Goal: Task Accomplishment & Management: Complete application form

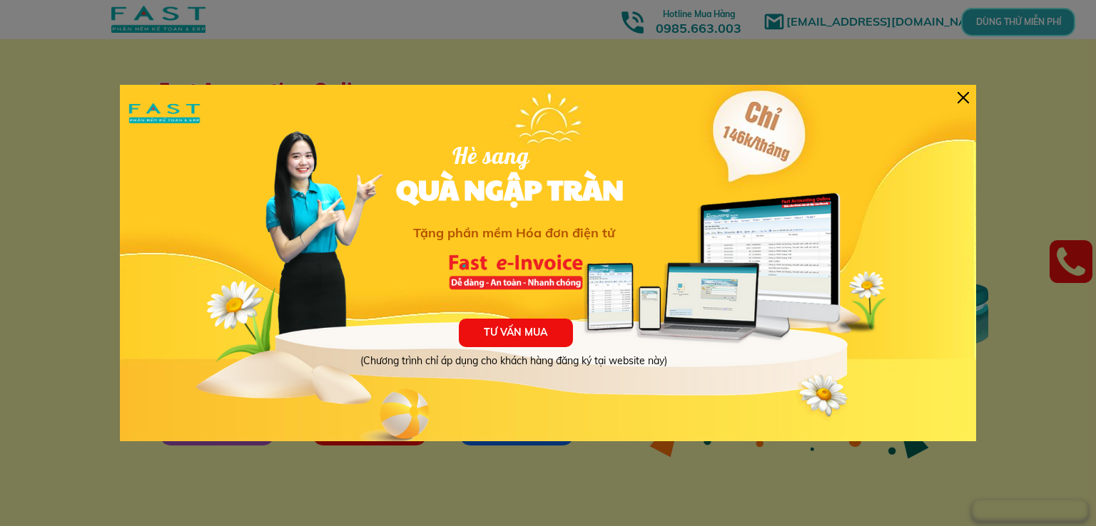
click at [960, 95] on div at bounding box center [962, 97] width 11 height 11
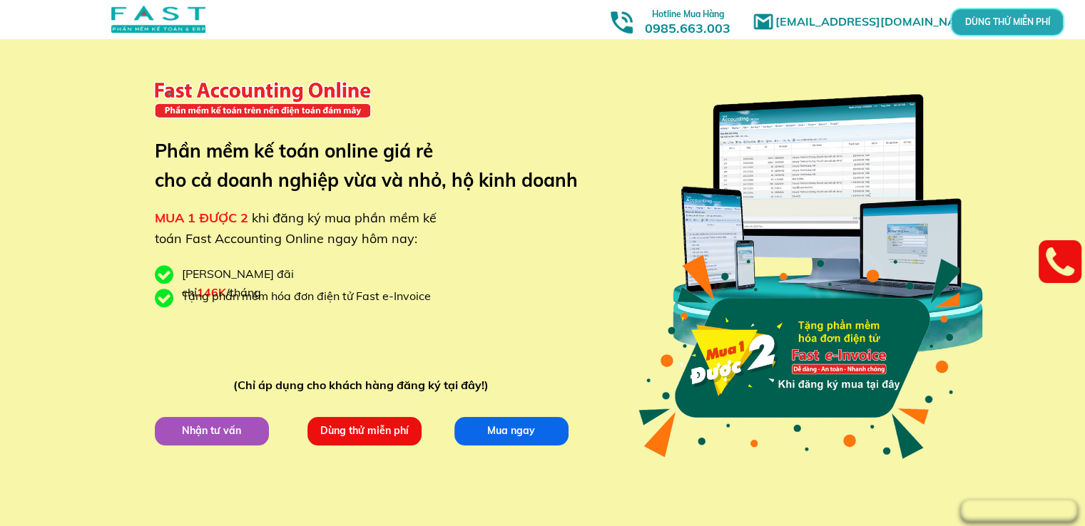
click at [363, 433] on p "Dùng thử miễn phí" at bounding box center [364, 431] width 114 height 29
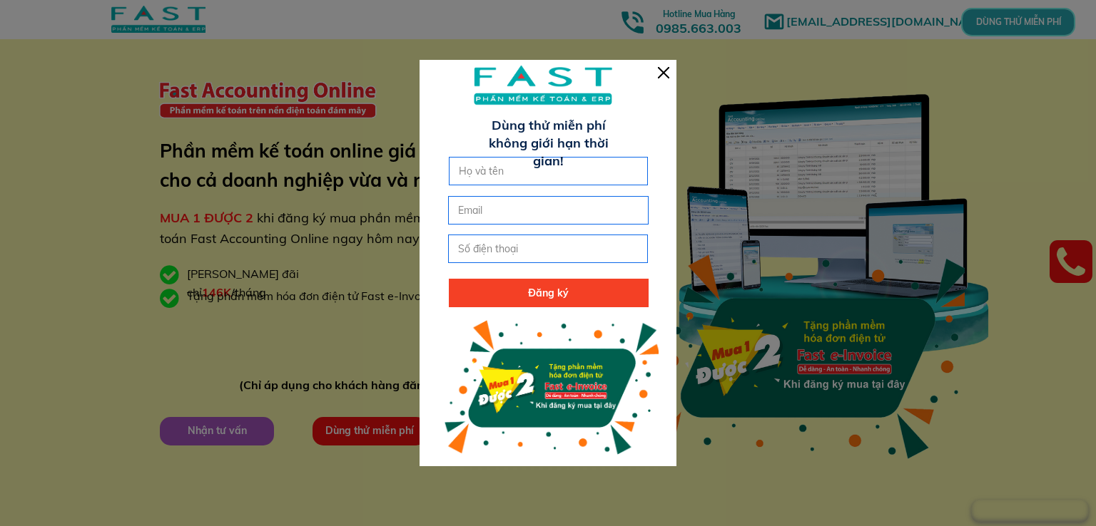
click at [538, 173] on input "text" at bounding box center [548, 171] width 187 height 27
type input "[PERSON_NAME] [PERSON_NAME]"
click at [531, 209] on input "email" at bounding box center [547, 210] width 187 height 27
type input "[EMAIL_ADDRESS][DOMAIN_NAME]"
click at [516, 250] on input "tel" at bounding box center [547, 248] width 187 height 27
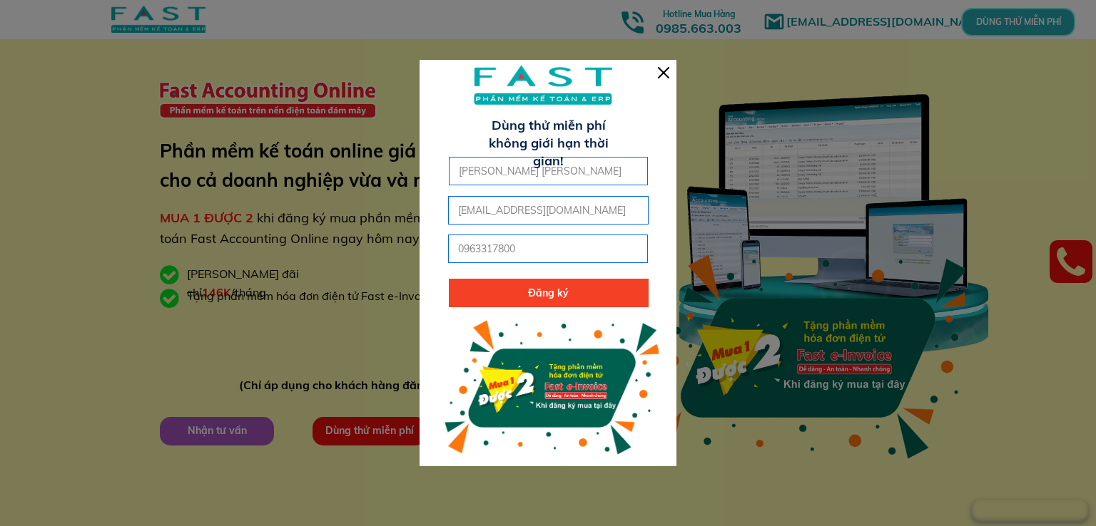
type input "0963317800"
click at [531, 295] on p "Đăng ký" at bounding box center [549, 293] width 200 height 29
click at [668, 71] on div at bounding box center [663, 72] width 11 height 11
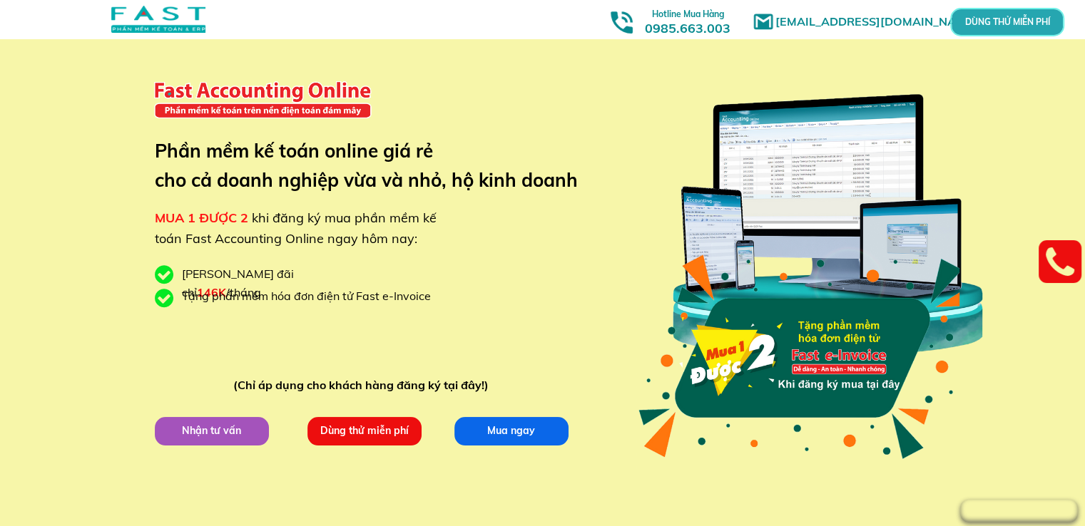
click at [987, 20] on p "DÙNG THỬ MIỄN PHÍ" at bounding box center [1007, 22] width 40 height 9
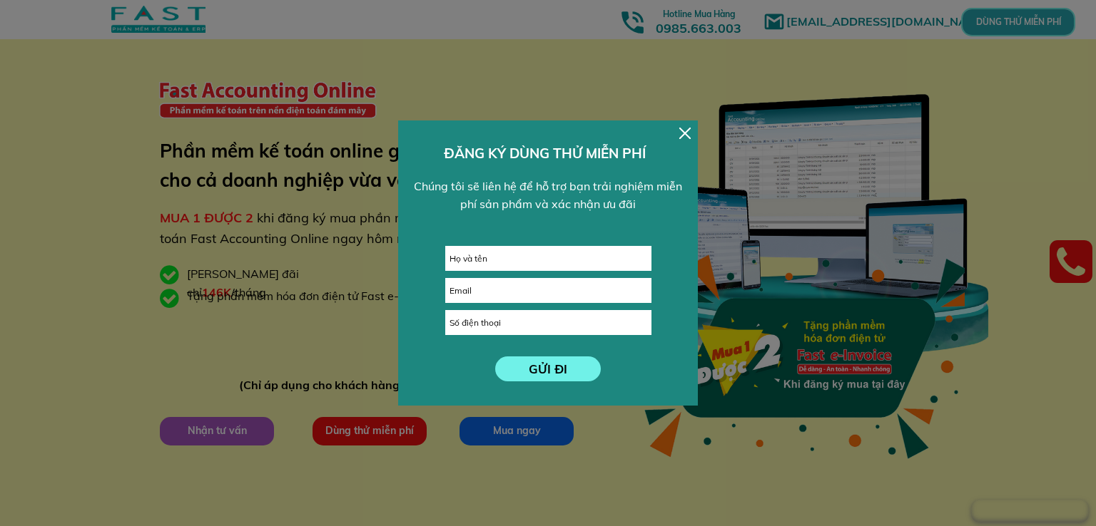
click at [598, 249] on input "text" at bounding box center [548, 259] width 205 height 24
type input "[PERSON_NAME] [PERSON_NAME]"
click at [587, 282] on input "email" at bounding box center [548, 291] width 205 height 24
type input "[EMAIL_ADDRESS][DOMAIN_NAME]"
click at [573, 317] on input "tel" at bounding box center [548, 323] width 205 height 24
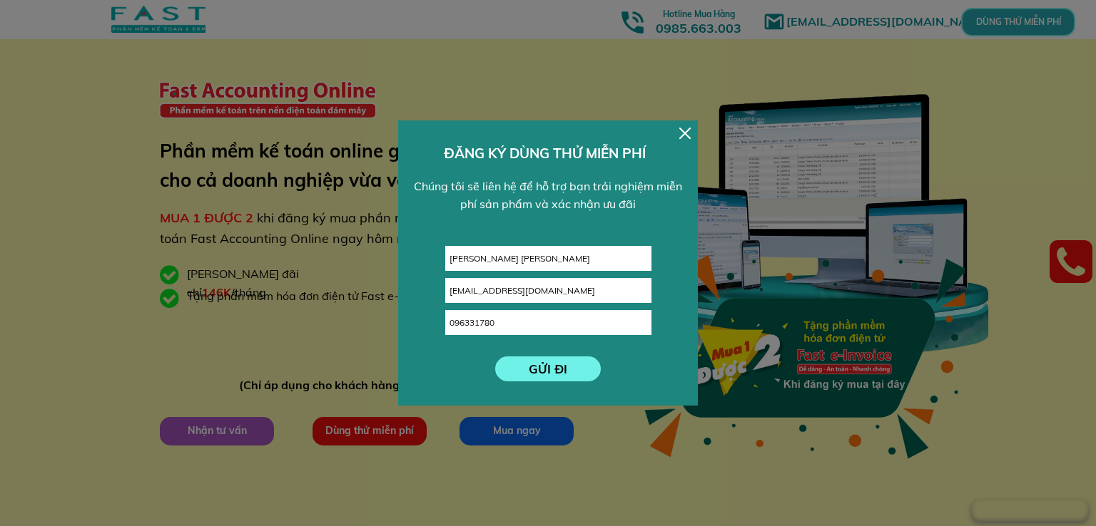
type input "0963317800"
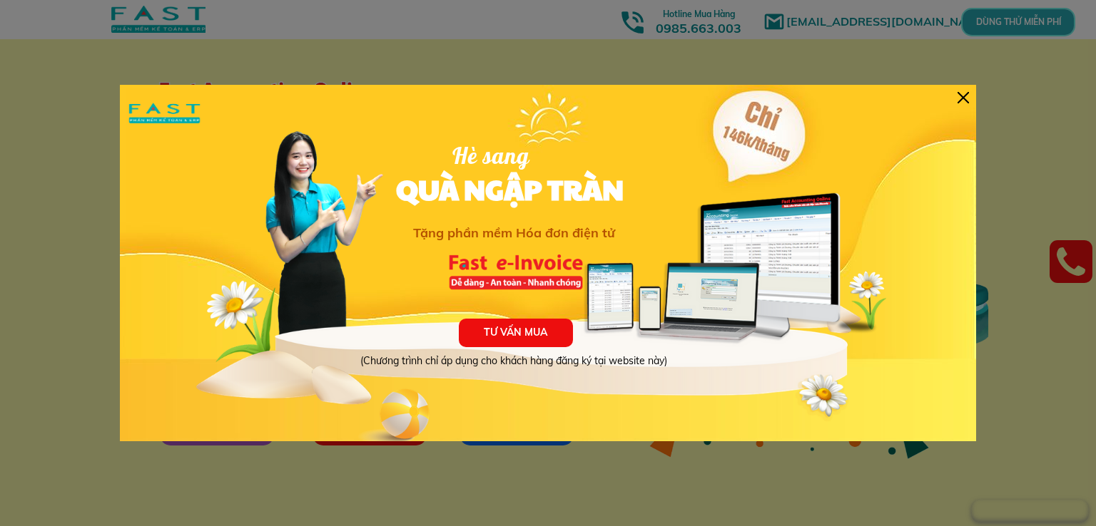
click at [959, 100] on div at bounding box center [962, 97] width 11 height 11
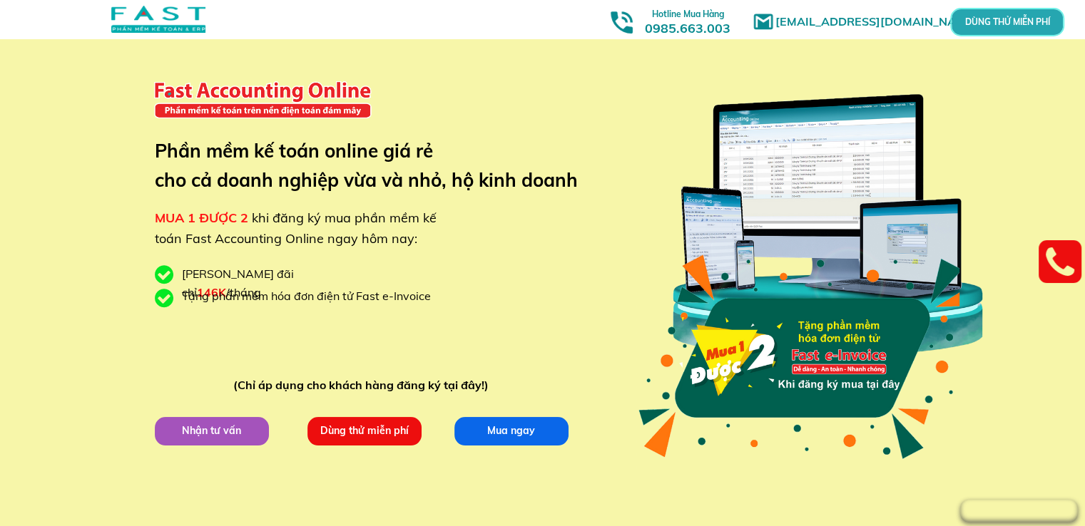
click at [991, 26] on p "DÙNG THỬ MIỄN PHÍ" at bounding box center [1007, 23] width 34 height 8
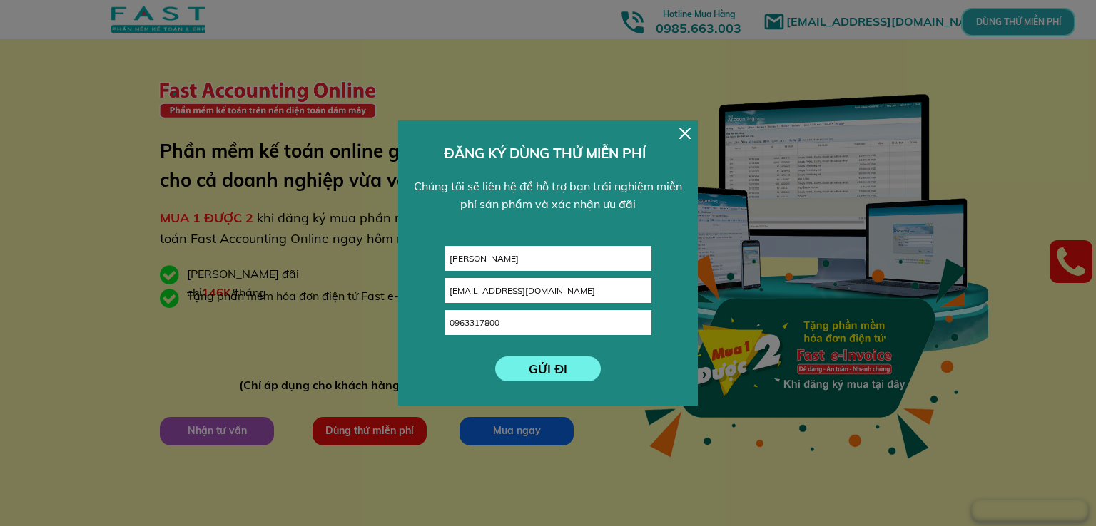
click at [571, 372] on p "GỬI ĐI" at bounding box center [548, 369] width 106 height 25
